Goal: Task Accomplishment & Management: Complete application form

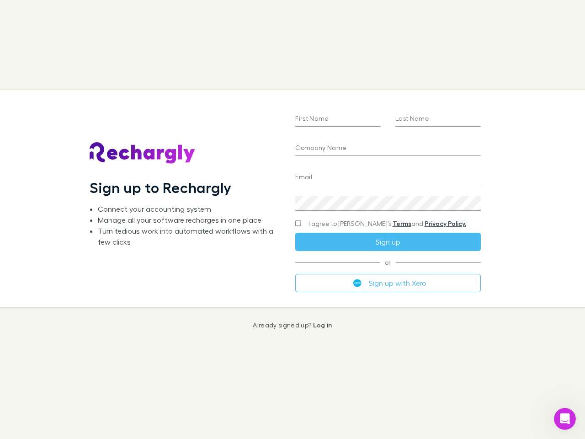
click at [293, 219] on div "First Name Last Name Company Name Email Create a password I agree to Rechargly’…" at bounding box center [388, 198] width 200 height 216
click at [338, 119] on input "First Name" at bounding box center [337, 119] width 85 height 15
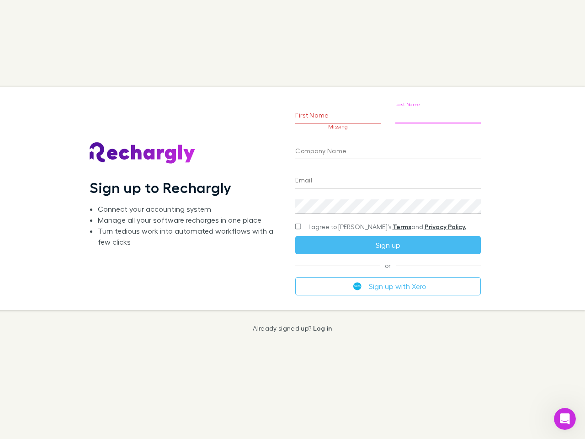
click at [438, 119] on input "Last Name" at bounding box center [437, 116] width 85 height 15
click at [388, 149] on input "Company Name" at bounding box center [387, 151] width 185 height 15
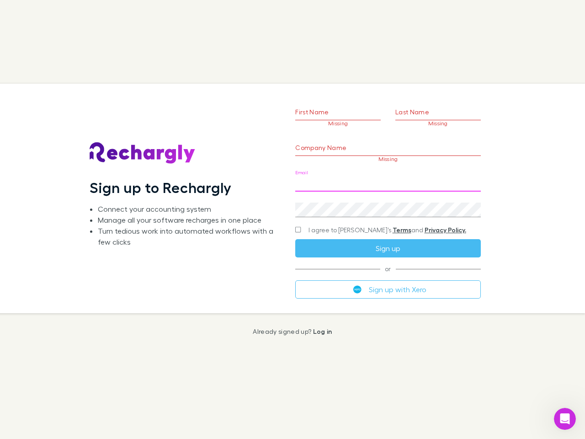
click at [388, 178] on input "Email" at bounding box center [387, 184] width 185 height 15
click at [388, 203] on div "Create a password" at bounding box center [387, 206] width 185 height 22
